Goal: Transaction & Acquisition: Book appointment/travel/reservation

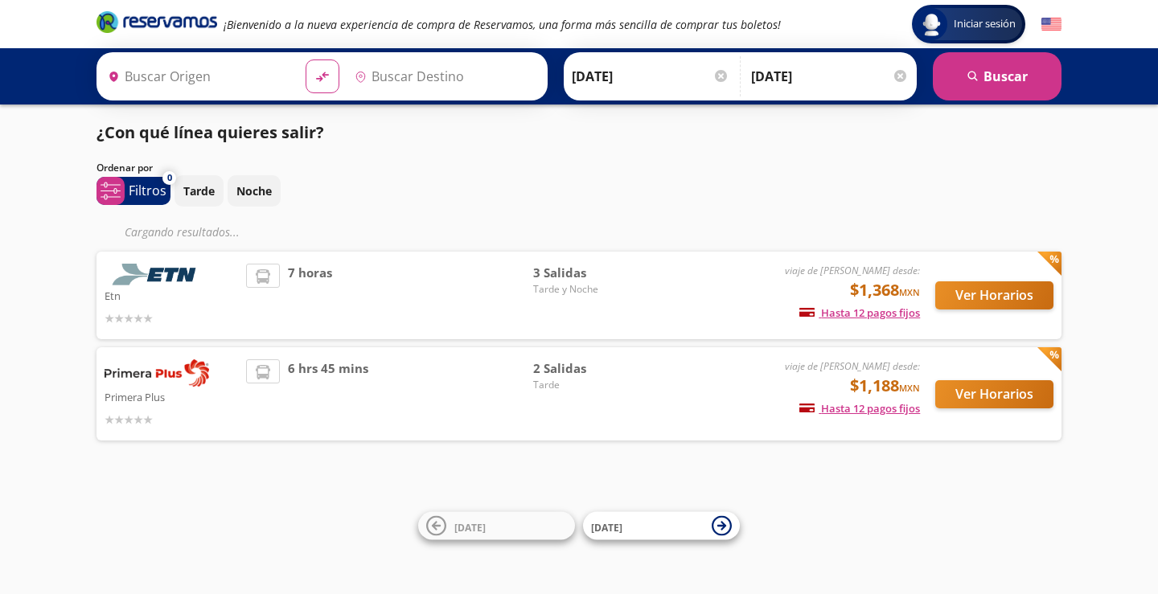
type input "Central [GEOGRAPHIC_DATA][PERSON_NAME], [GEOGRAPHIC_DATA]"
type input "[GEOGRAPHIC_DATA], [GEOGRAPHIC_DATA]"
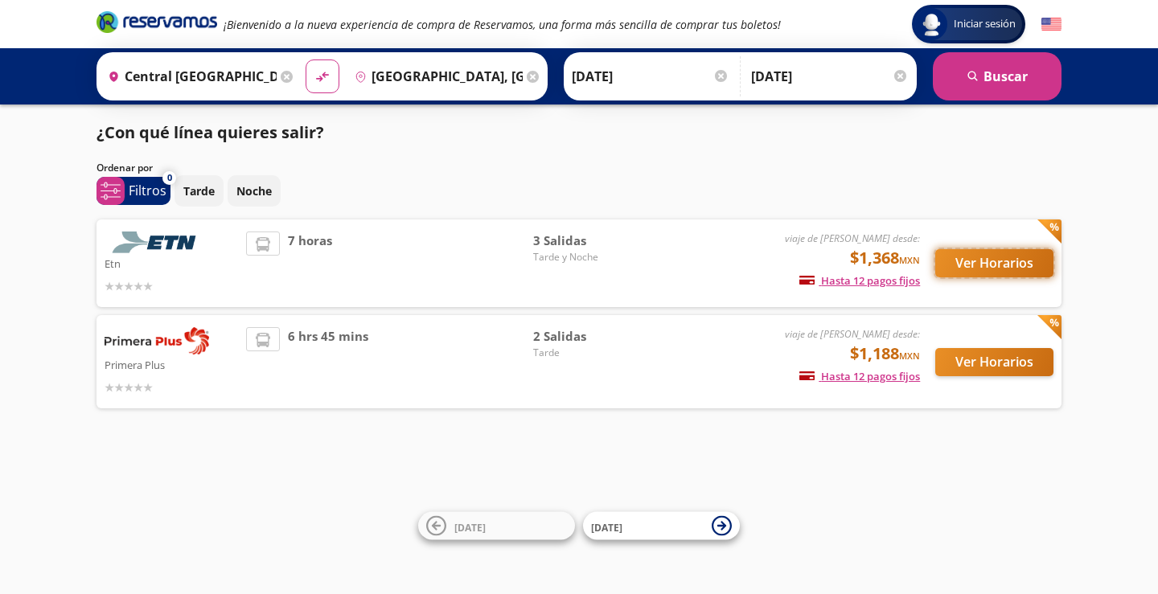
click at [986, 263] on button "Ver Horarios" at bounding box center [994, 263] width 118 height 28
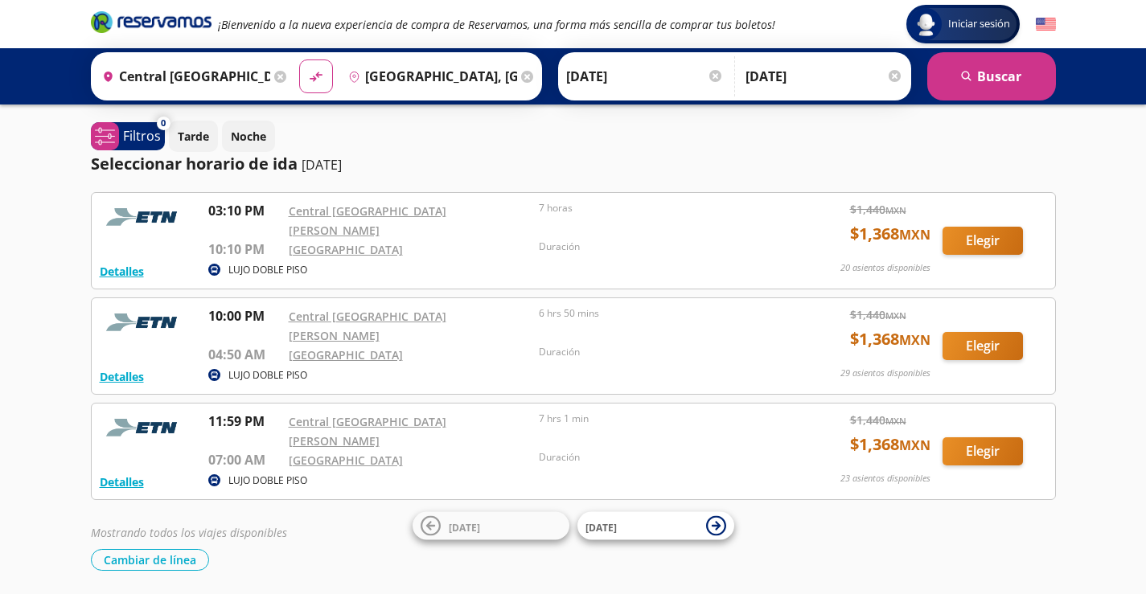
click at [276, 74] on icon at bounding box center [280, 77] width 12 height 12
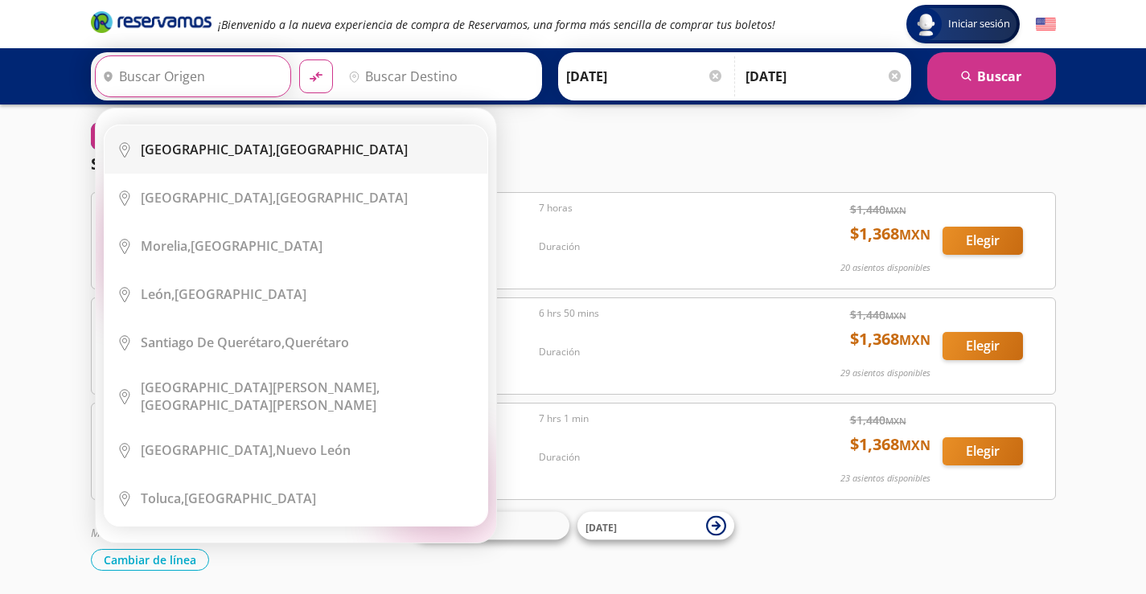
click at [198, 152] on b "[GEOGRAPHIC_DATA]," at bounding box center [208, 150] width 135 height 18
type input "[GEOGRAPHIC_DATA], [GEOGRAPHIC_DATA]"
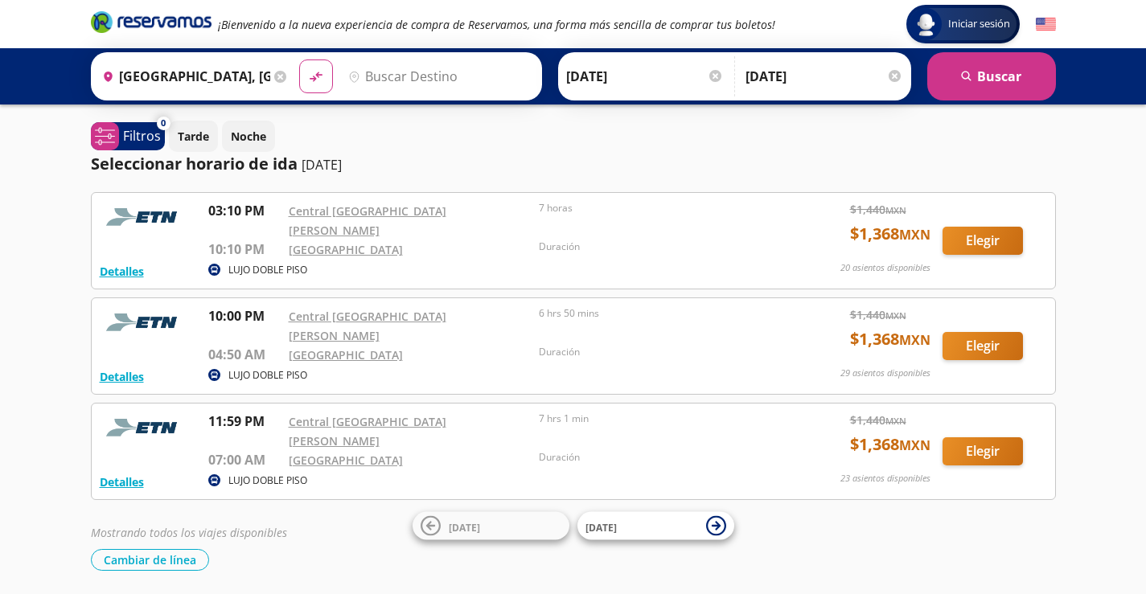
click at [450, 77] on input "Destino" at bounding box center [437, 76] width 191 height 40
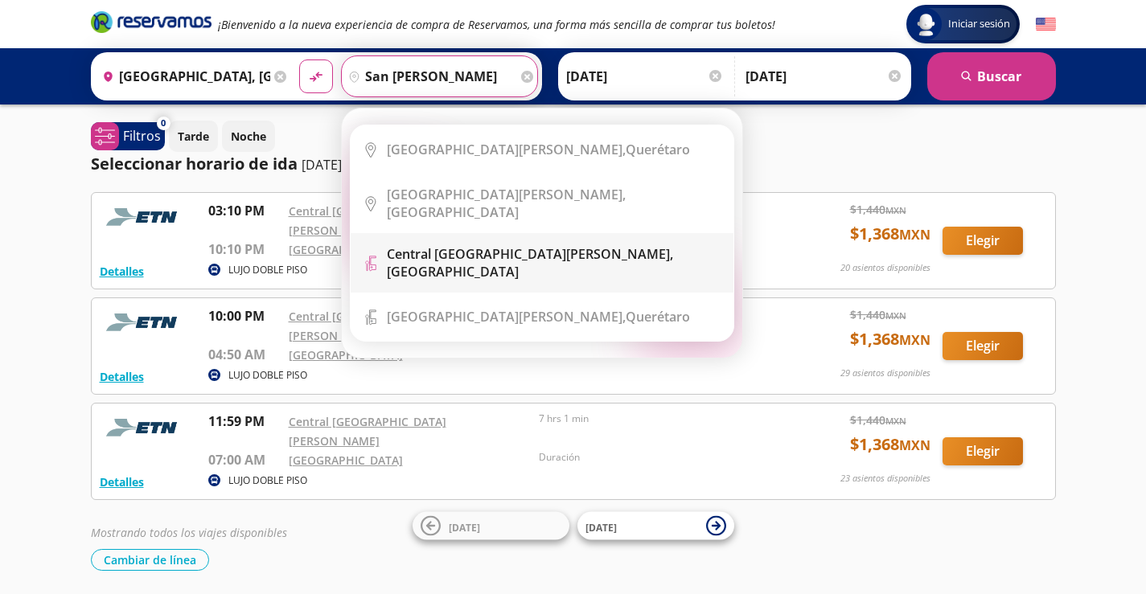
click at [482, 245] on b "Central [GEOGRAPHIC_DATA][PERSON_NAME]," at bounding box center [530, 254] width 286 height 18
type input "Central [GEOGRAPHIC_DATA][PERSON_NAME], [GEOGRAPHIC_DATA]"
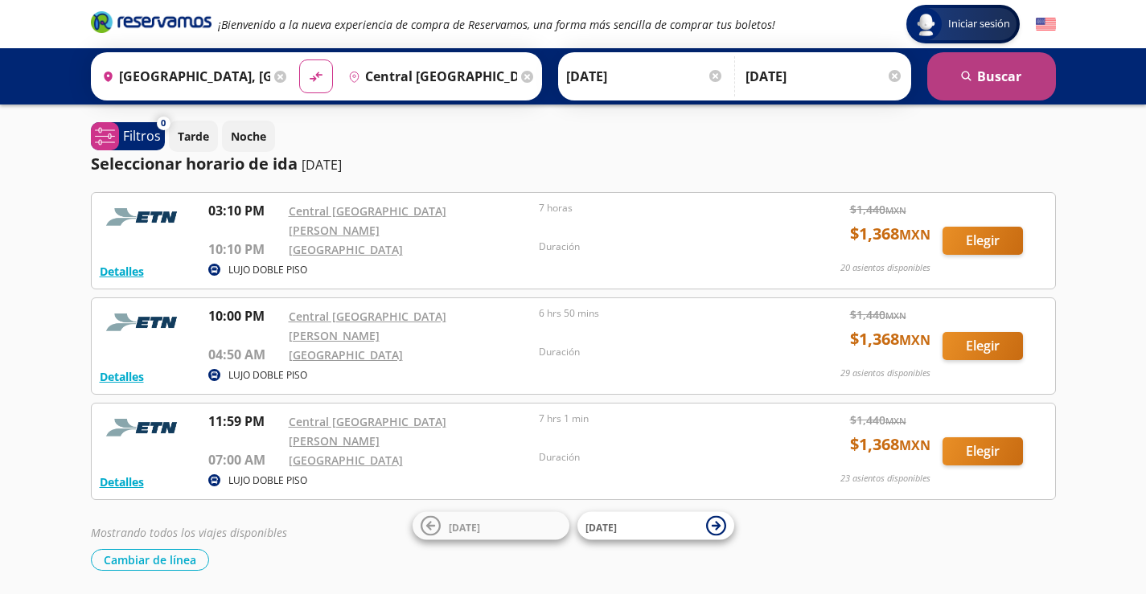
click at [1013, 76] on button "search [GEOGRAPHIC_DATA]" at bounding box center [991, 76] width 129 height 48
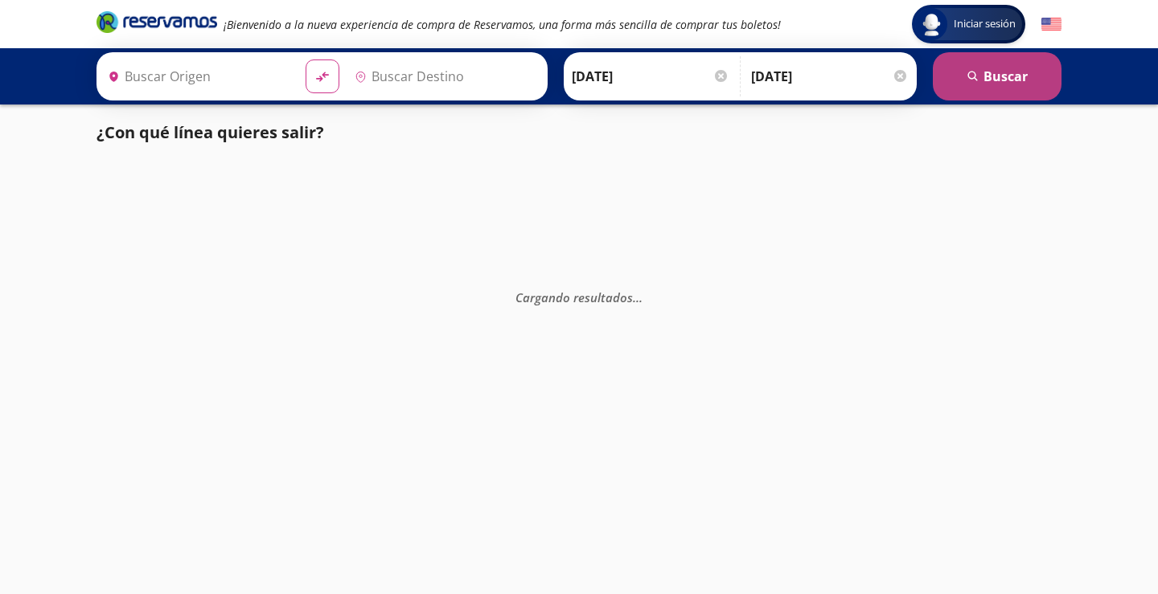
type input "Central [GEOGRAPHIC_DATA][PERSON_NAME], [GEOGRAPHIC_DATA]"
type input "[GEOGRAPHIC_DATA], [GEOGRAPHIC_DATA]"
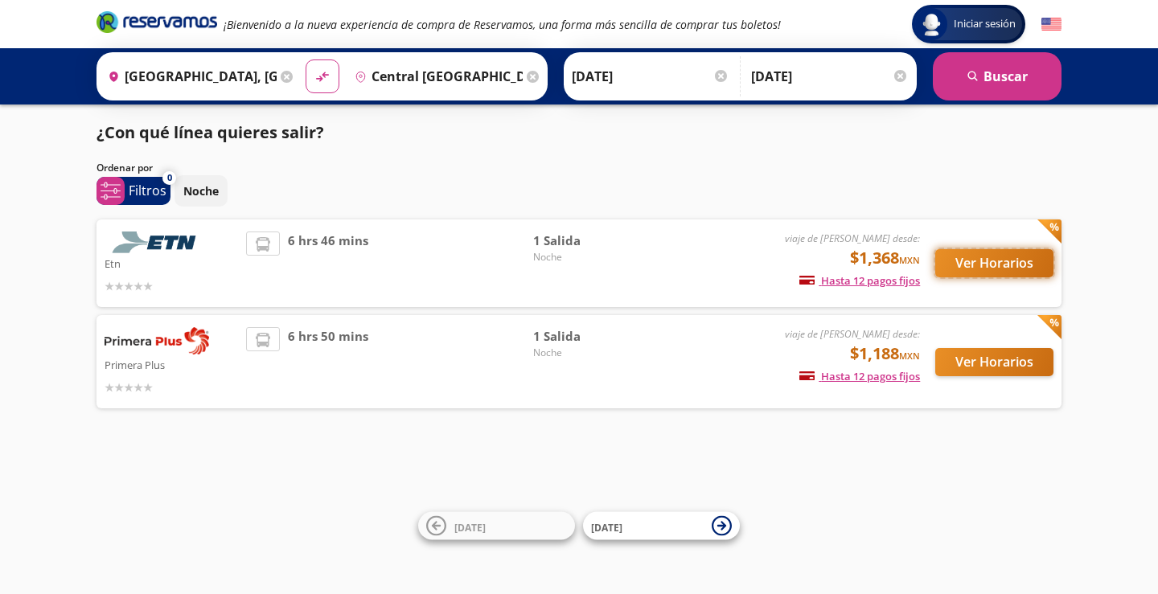
click at [961, 257] on button "Ver Horarios" at bounding box center [994, 263] width 118 height 28
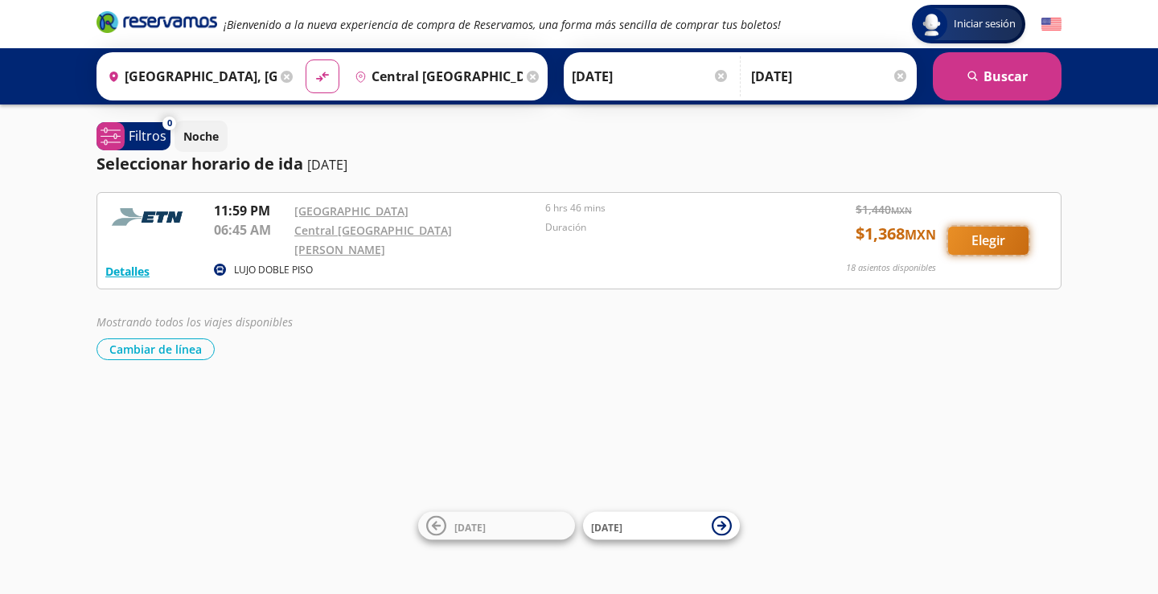
click at [977, 228] on button "Elegir" at bounding box center [988, 241] width 80 height 28
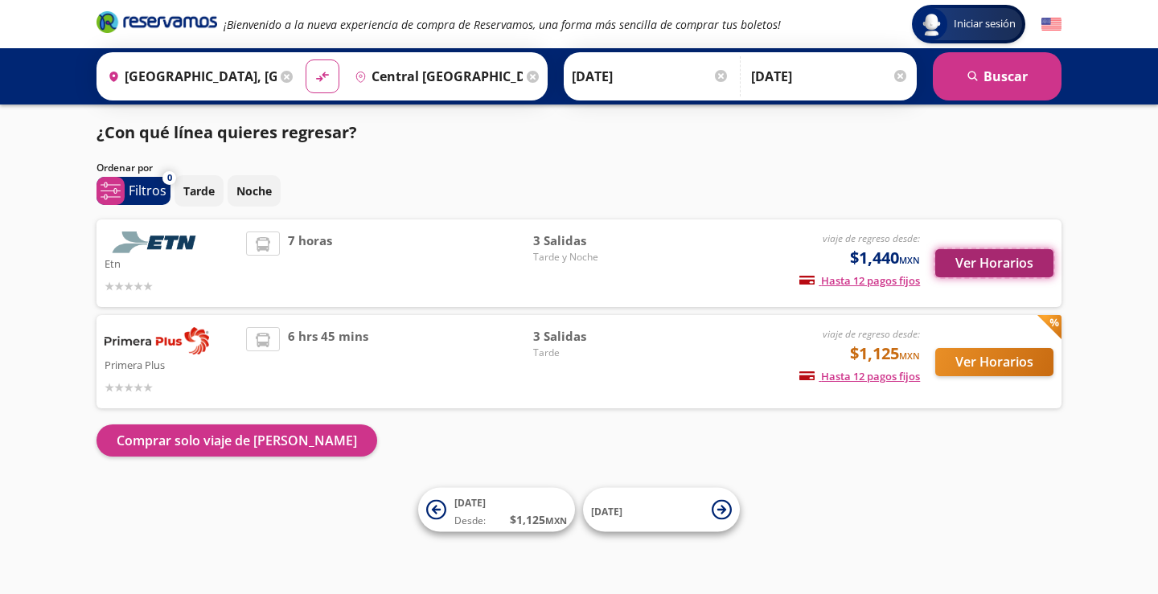
click at [968, 259] on button "Ver Horarios" at bounding box center [994, 263] width 118 height 28
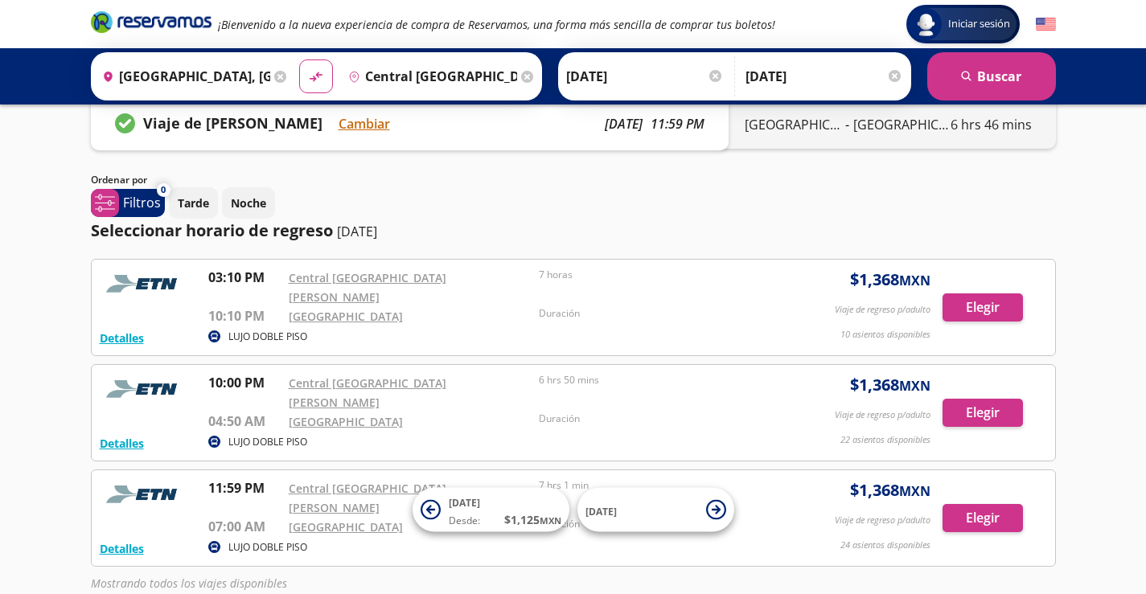
scroll to position [86, 0]
